Goal: Book appointment/travel/reservation

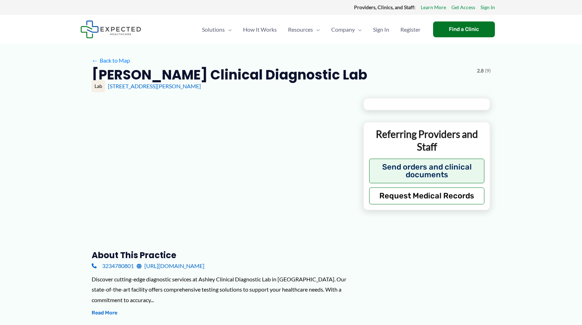
type input "**********"
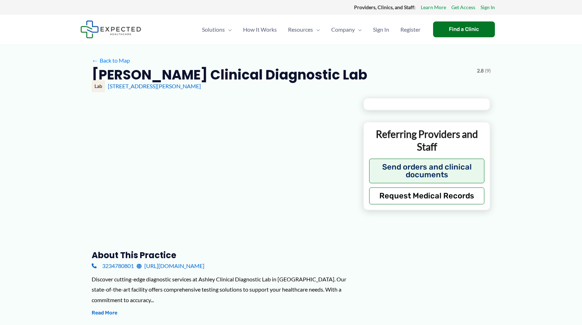
type input "**********"
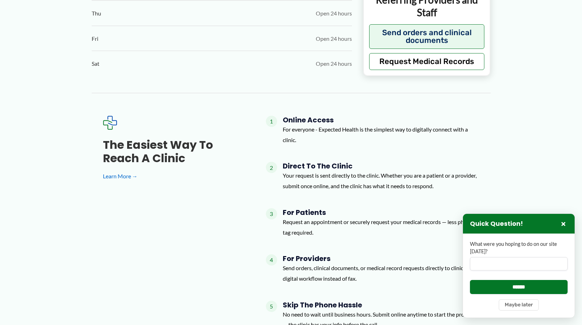
scroll to position [457, 0]
